Goal: Check status: Check status

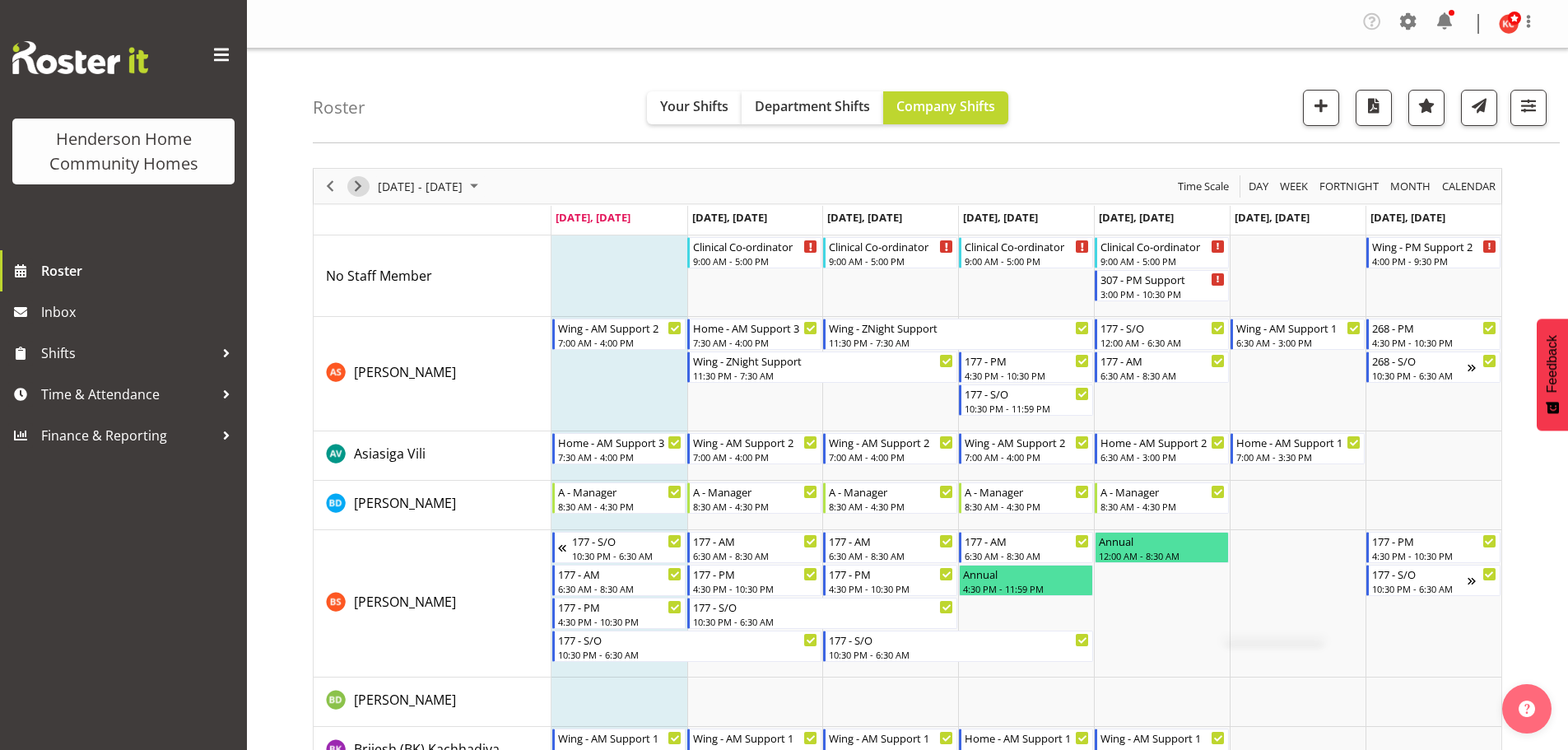
click at [360, 188] on span "Next" at bounding box center [358, 187] width 20 height 21
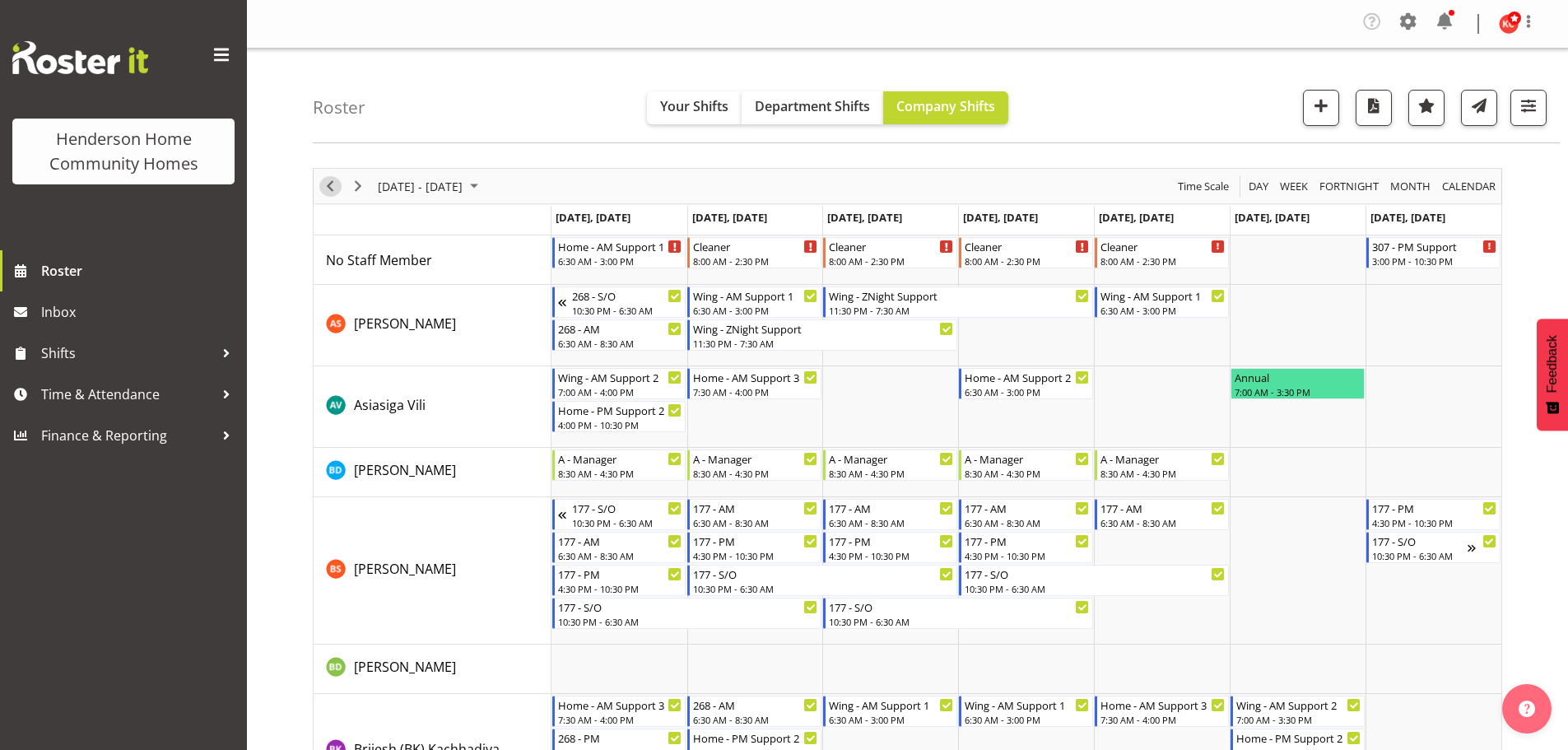
click at [335, 189] on span "Previous" at bounding box center [330, 187] width 20 height 21
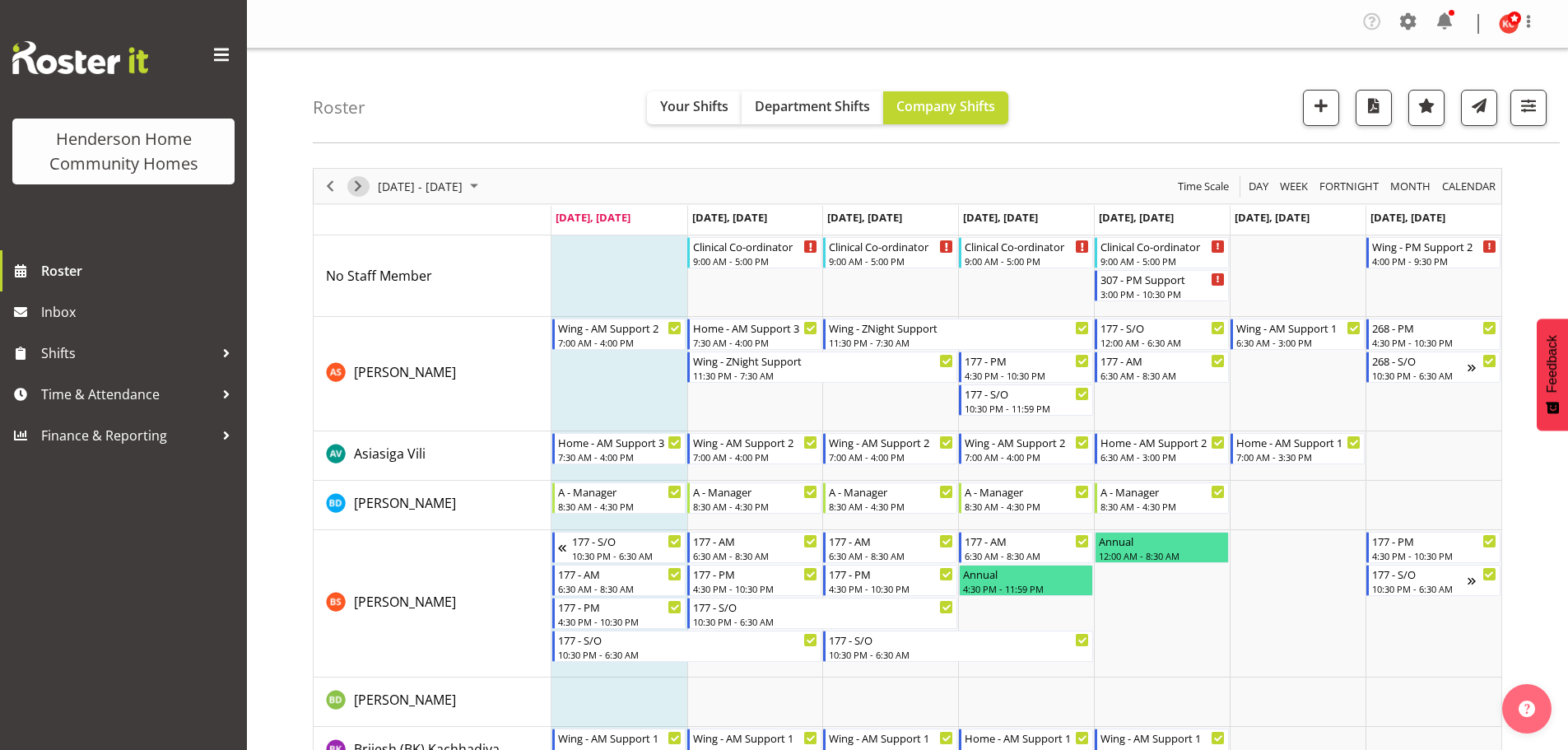
click at [359, 182] on span "Next" at bounding box center [358, 187] width 20 height 21
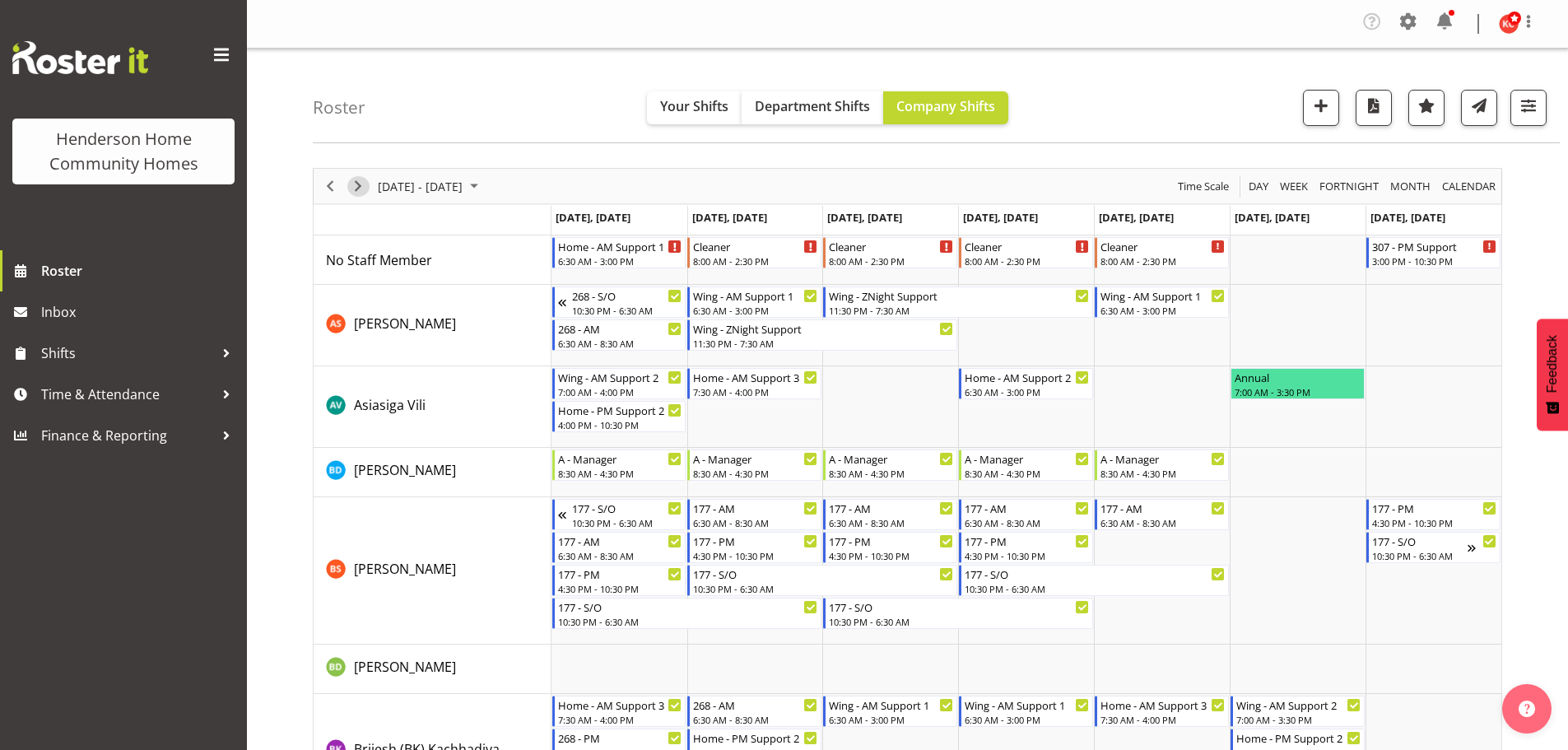
click at [359, 182] on span "Next" at bounding box center [358, 187] width 20 height 21
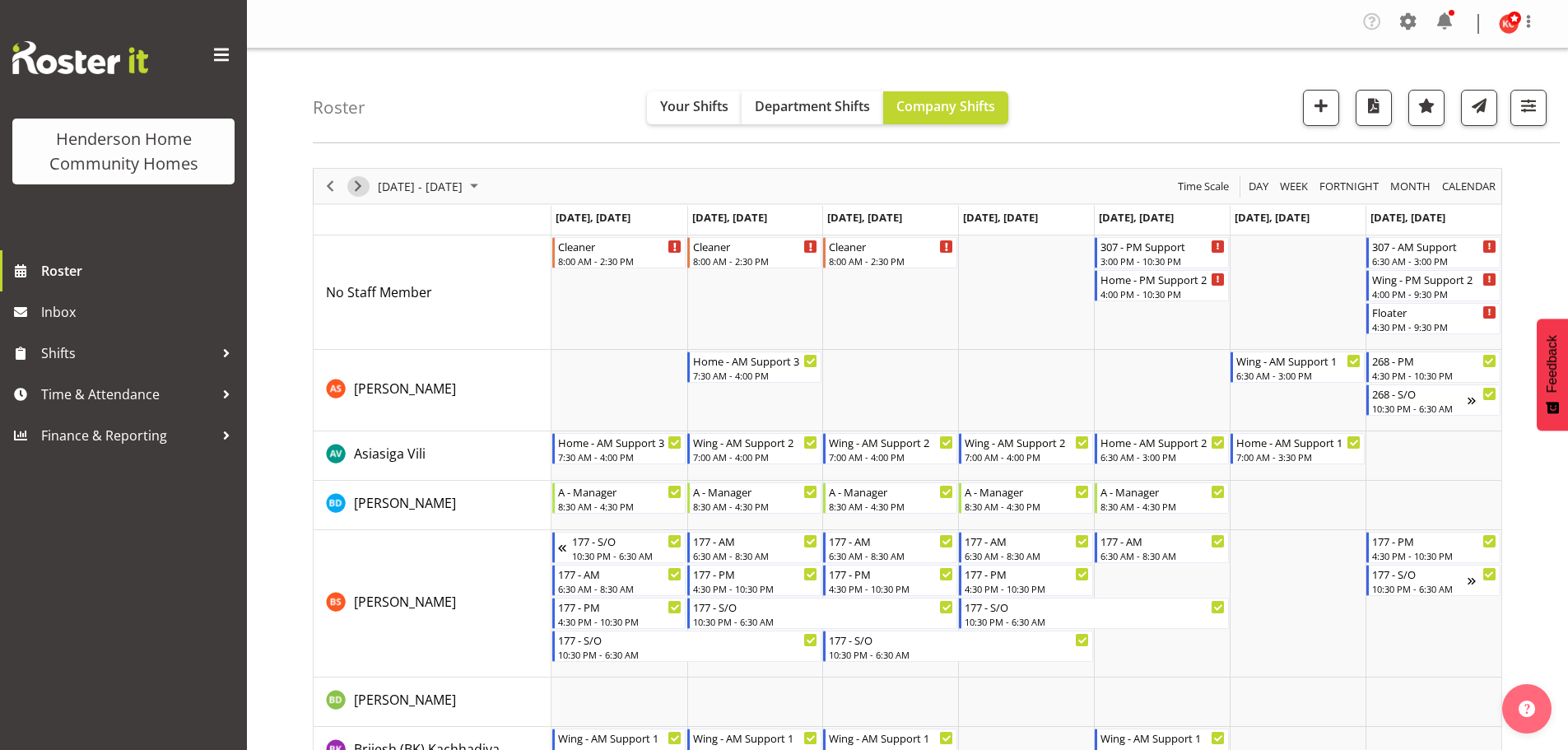
click at [359, 182] on span "Next" at bounding box center [358, 187] width 20 height 21
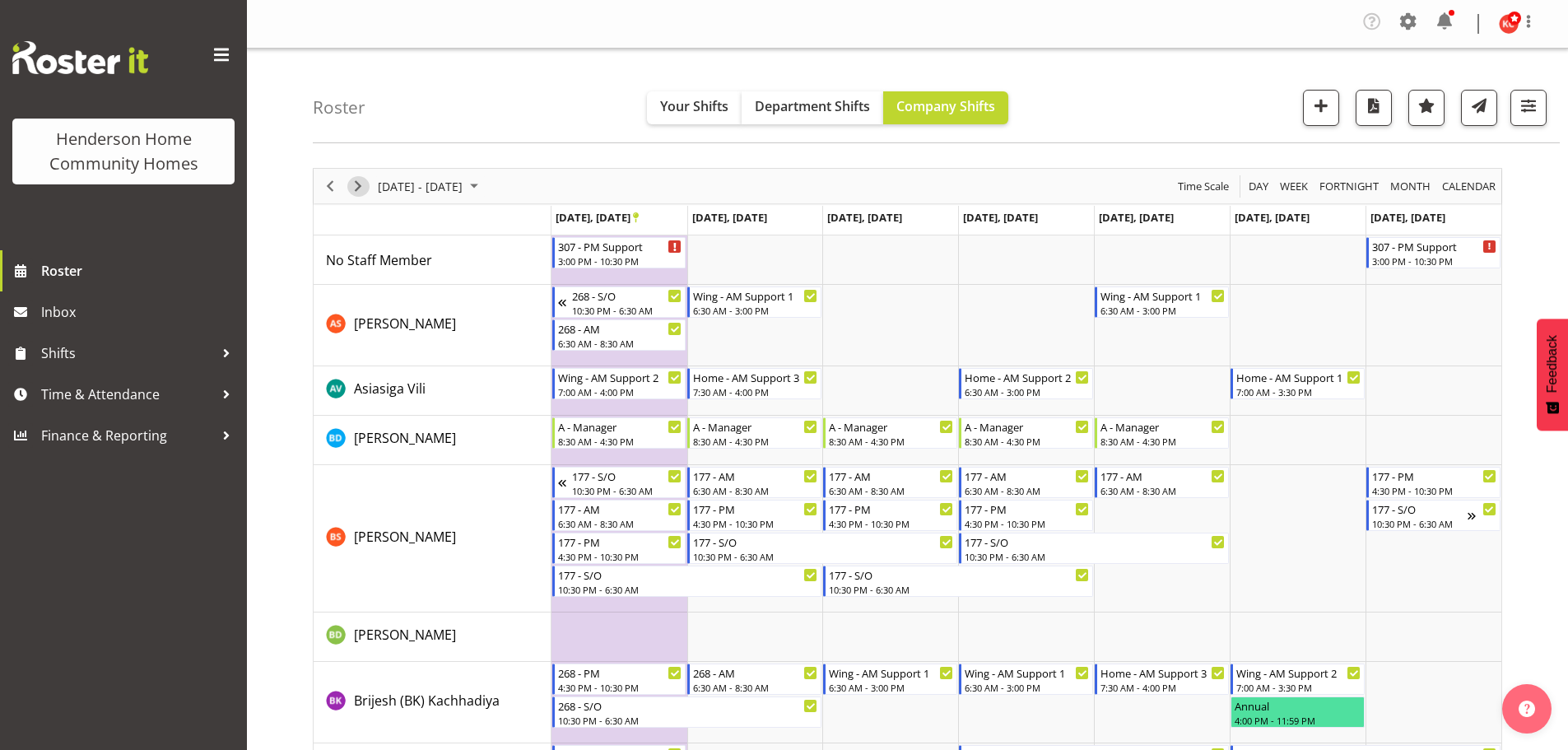
click at [359, 182] on span "Next" at bounding box center [358, 187] width 20 height 21
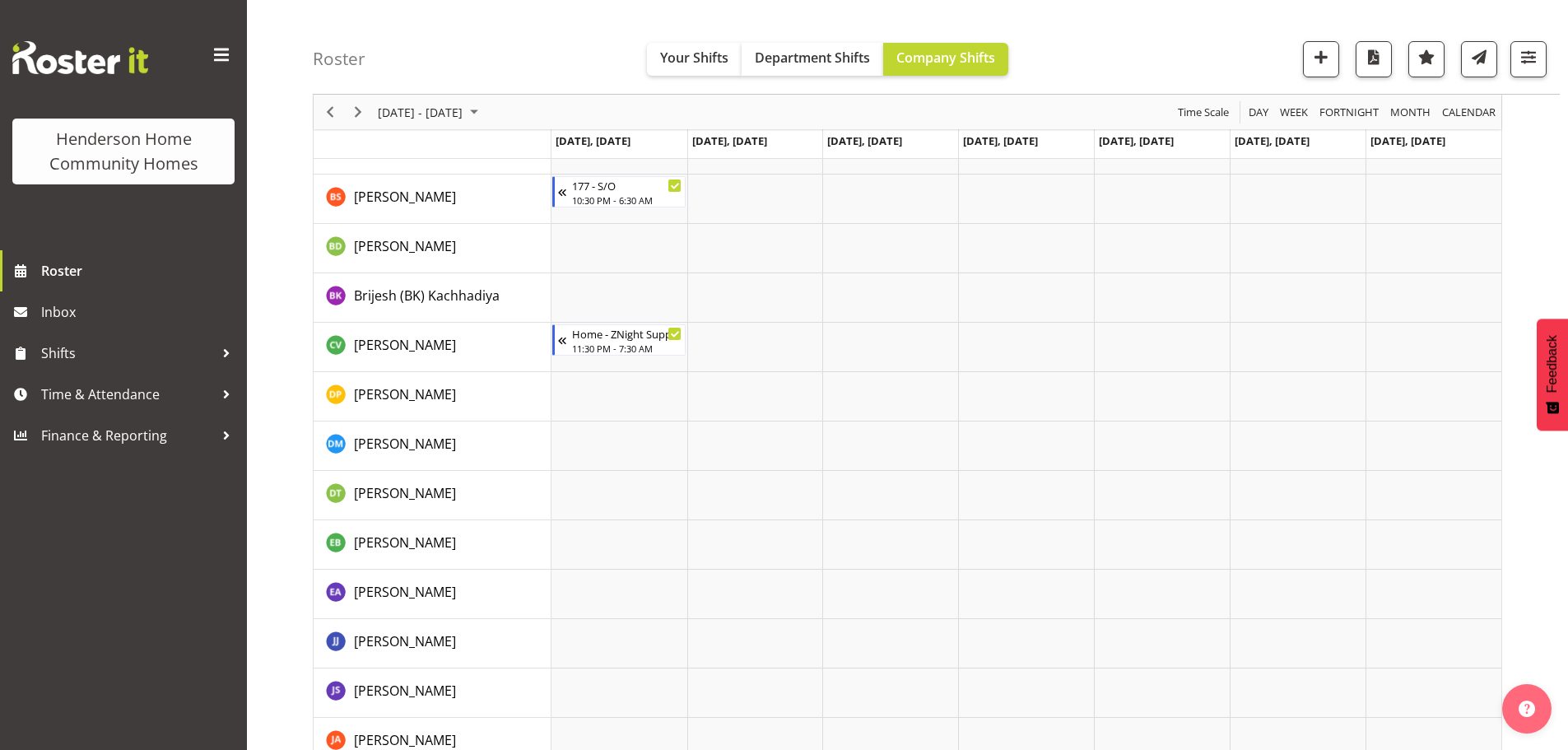
scroll to position [82, 0]
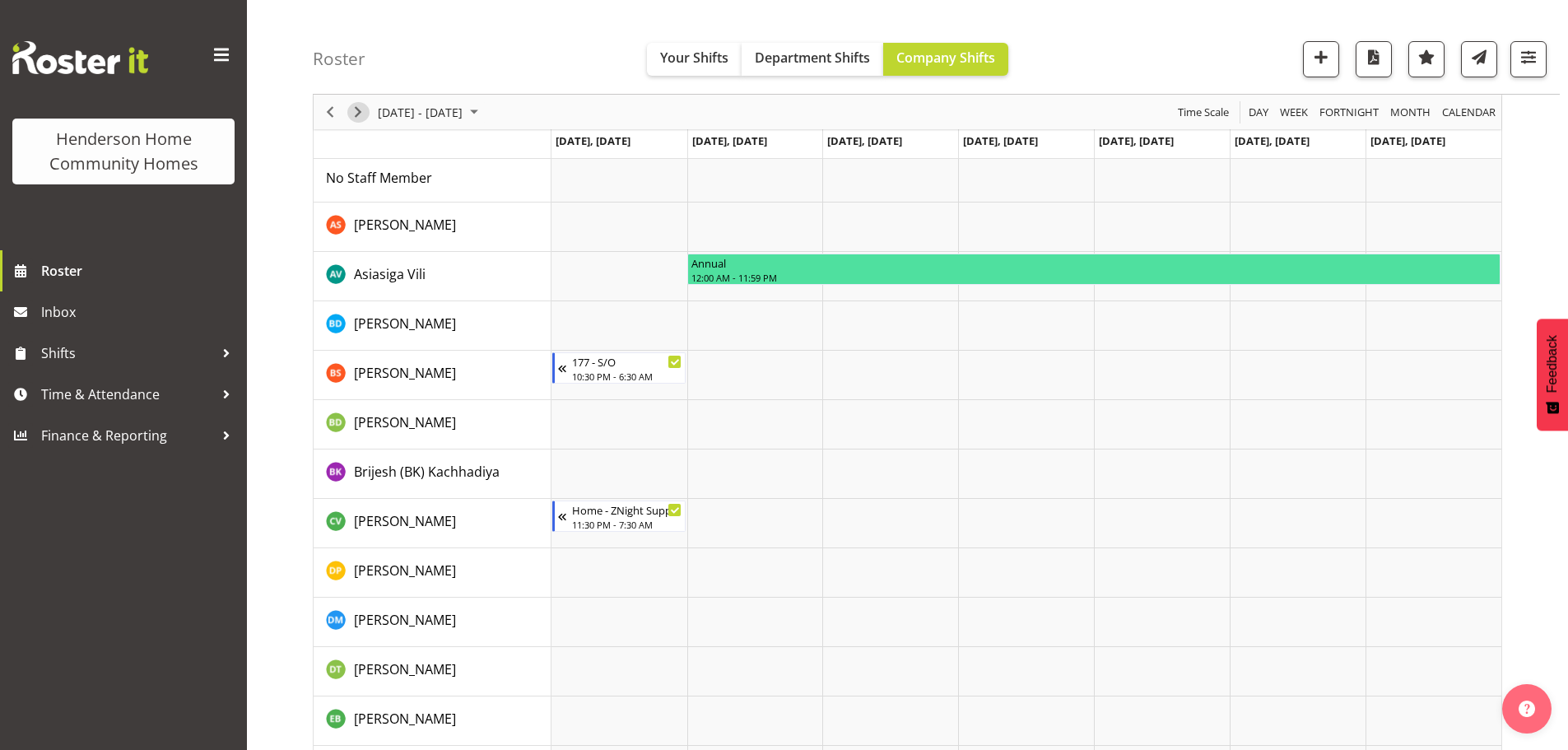
click at [363, 111] on span "Next" at bounding box center [358, 112] width 20 height 21
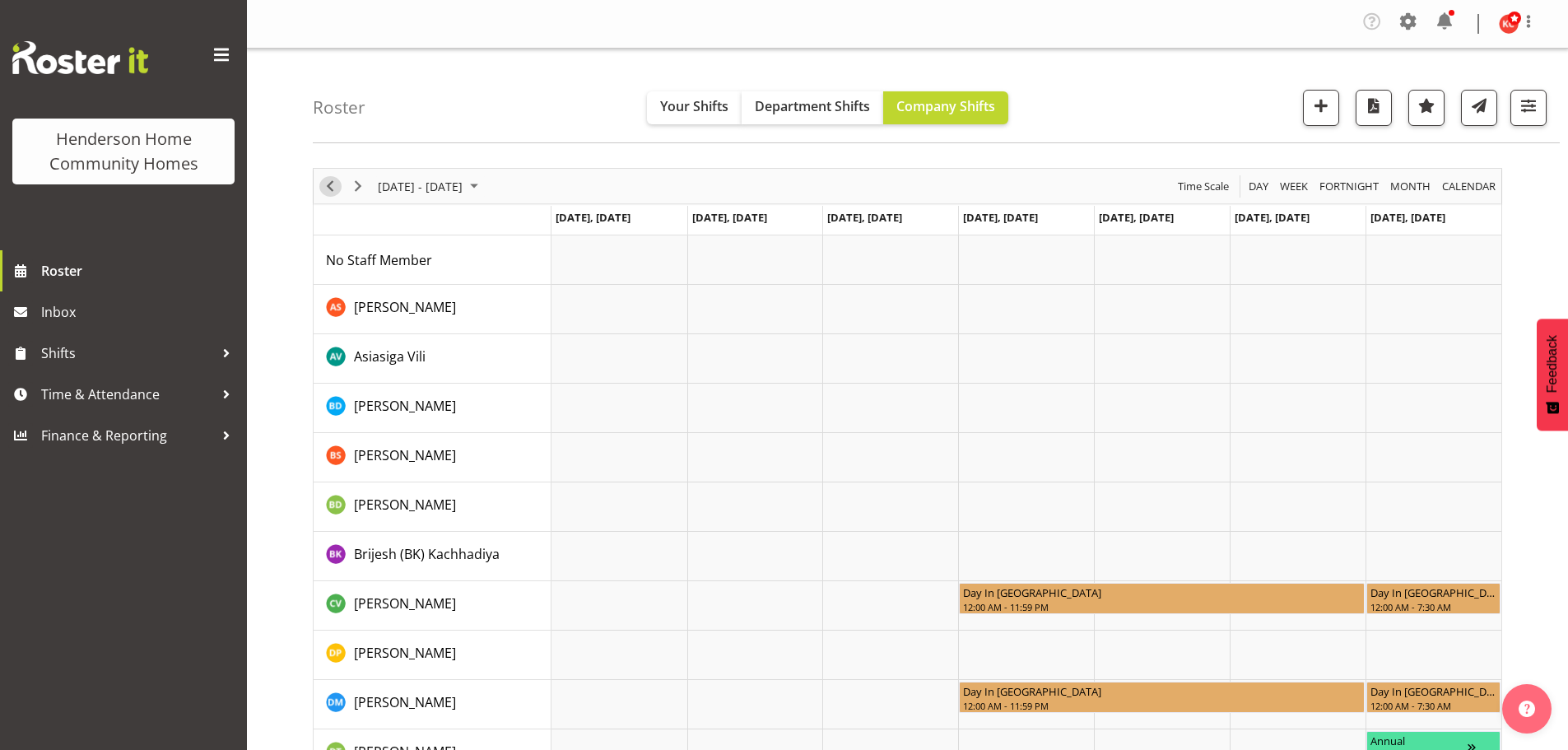
click at [330, 182] on span "Previous" at bounding box center [330, 187] width 20 height 21
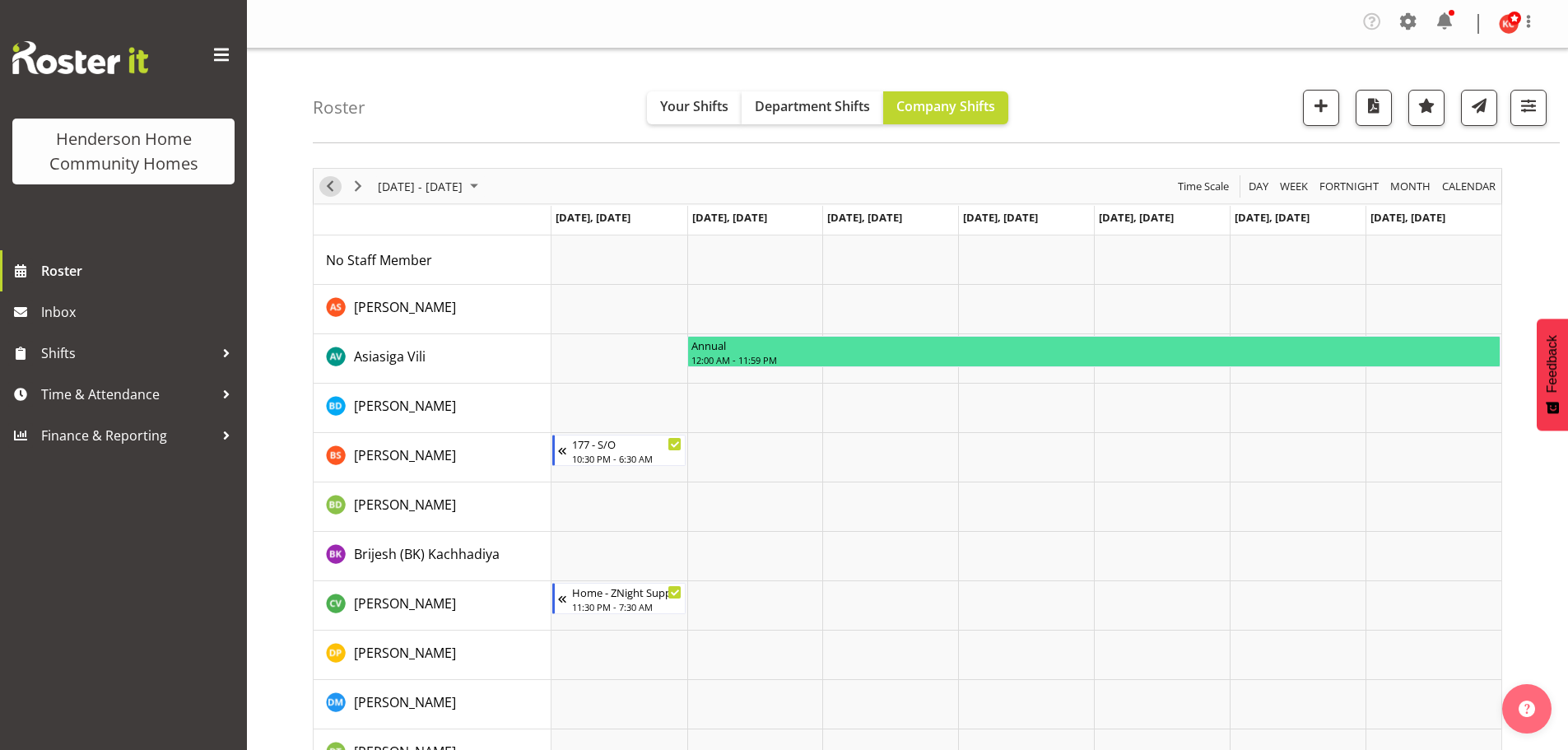
click at [333, 182] on span "Previous" at bounding box center [330, 187] width 20 height 21
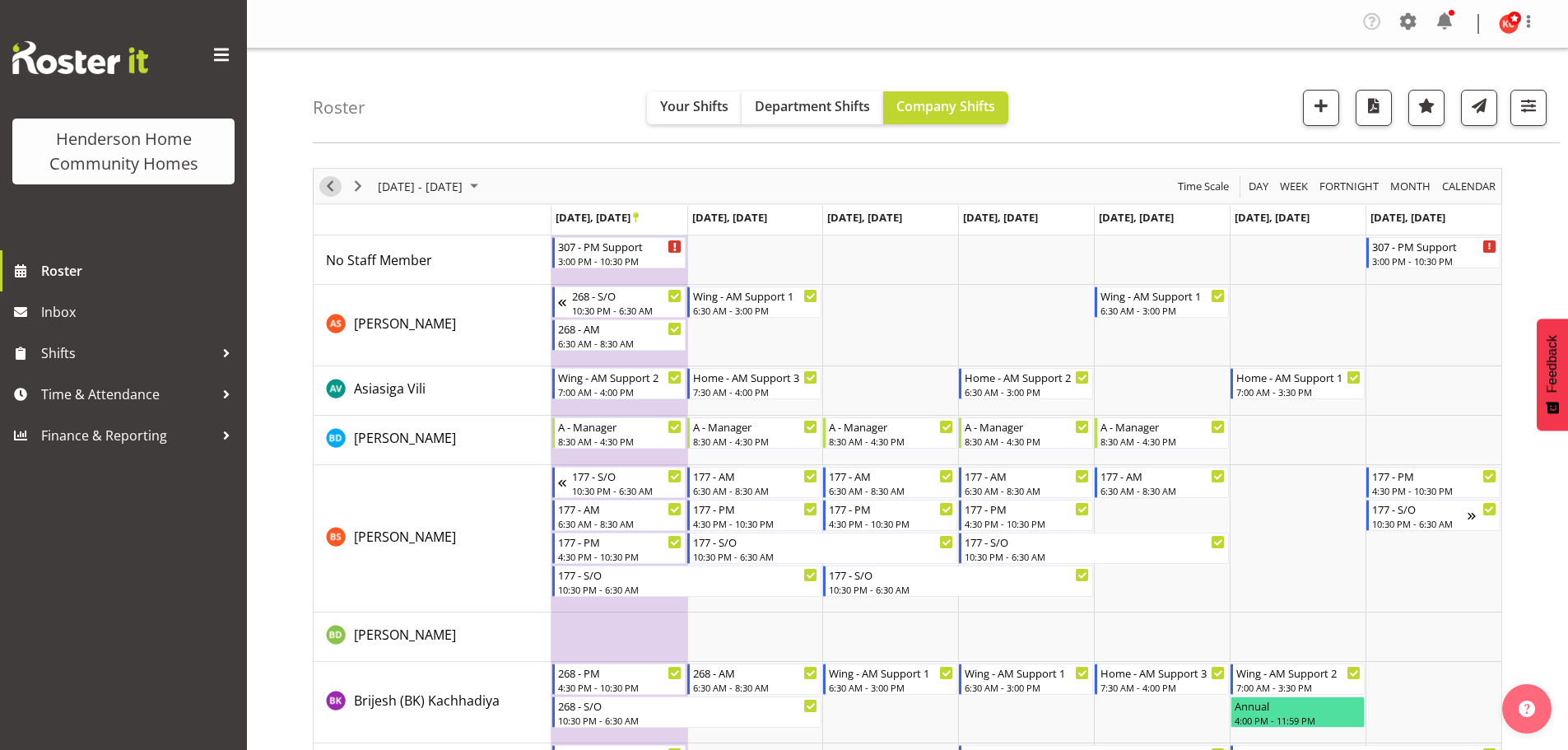
click at [333, 182] on span "Previous" at bounding box center [330, 187] width 20 height 21
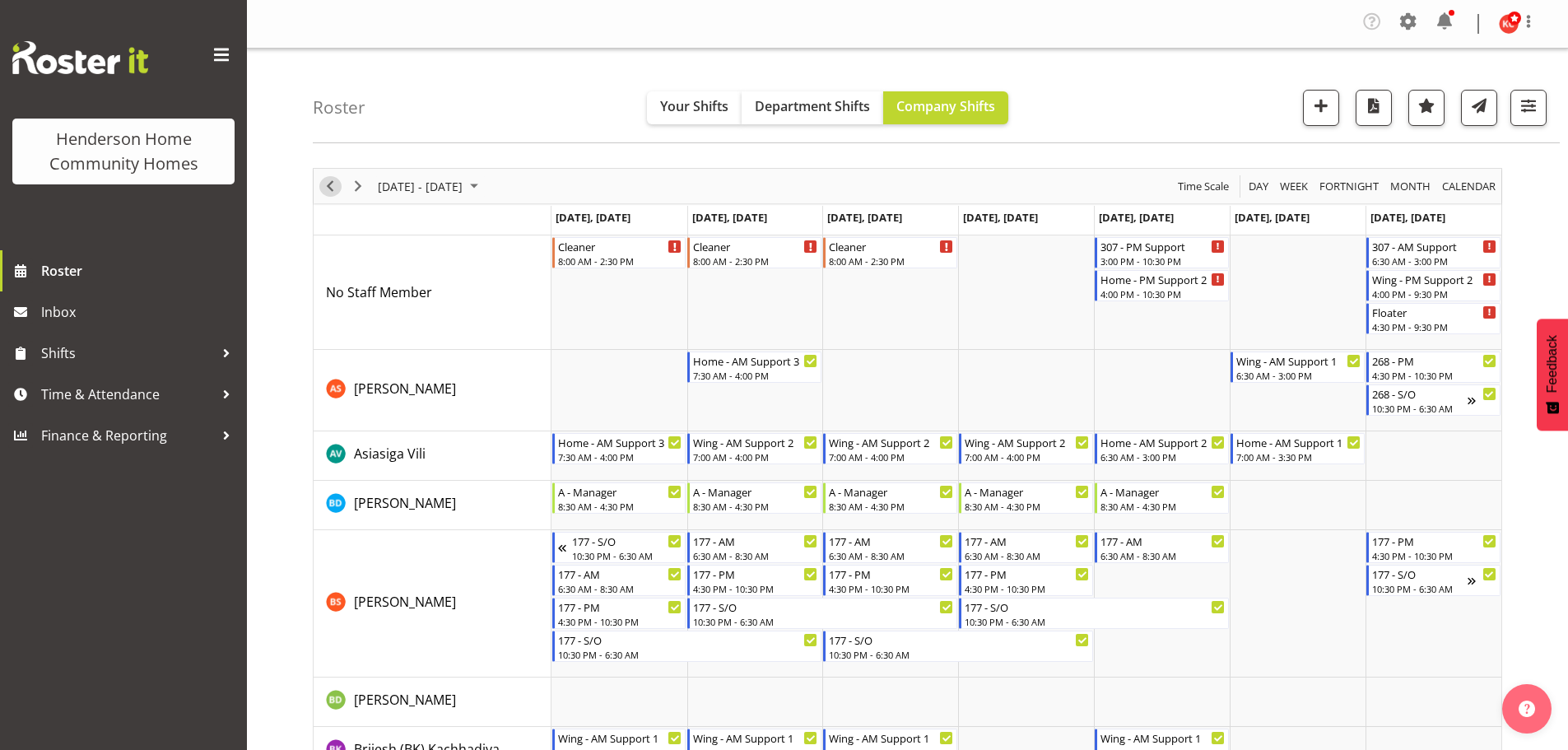
click at [333, 182] on span "Previous" at bounding box center [330, 187] width 20 height 21
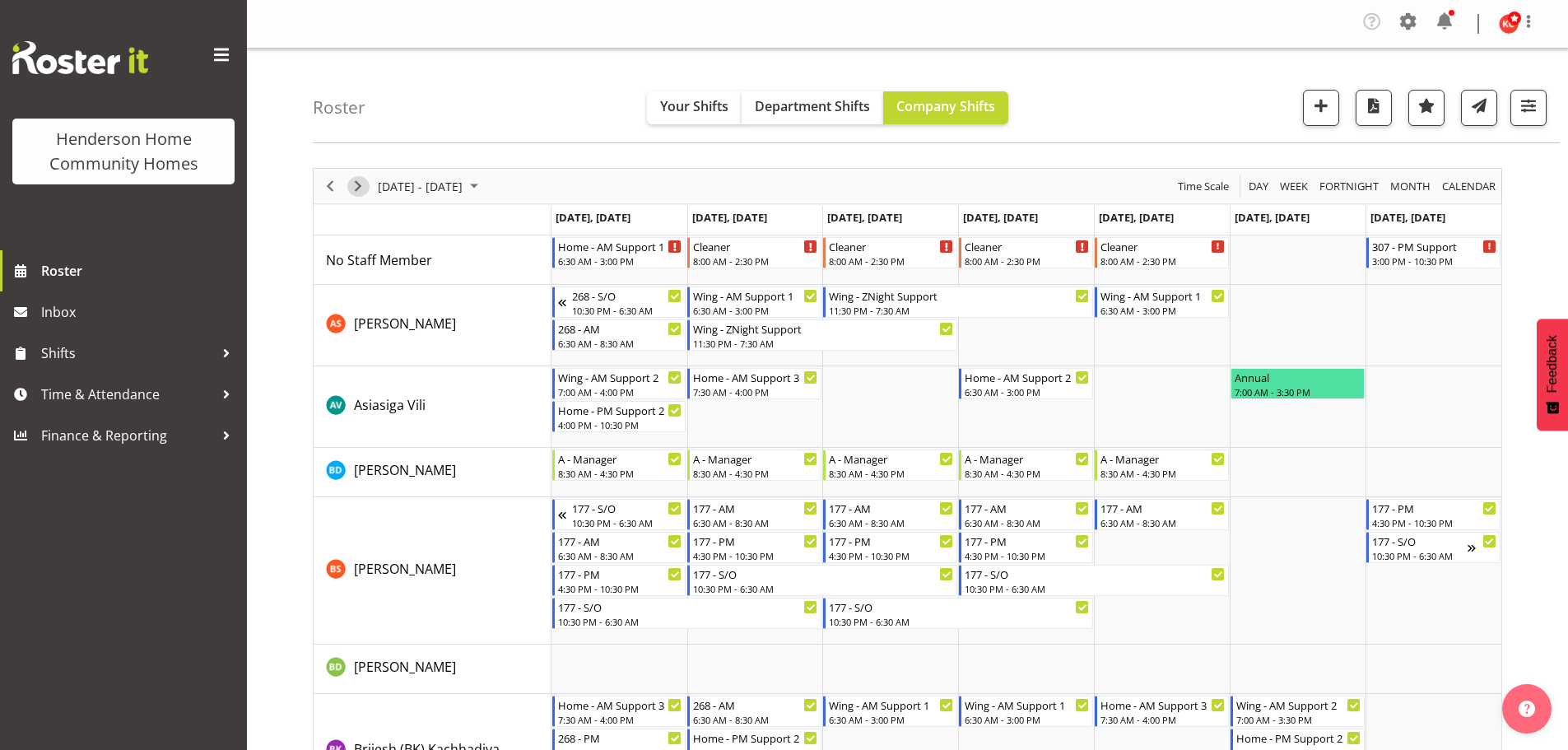
click at [355, 191] on span "Next" at bounding box center [358, 187] width 20 height 21
